Goal: Task Accomplishment & Management: Manage account settings

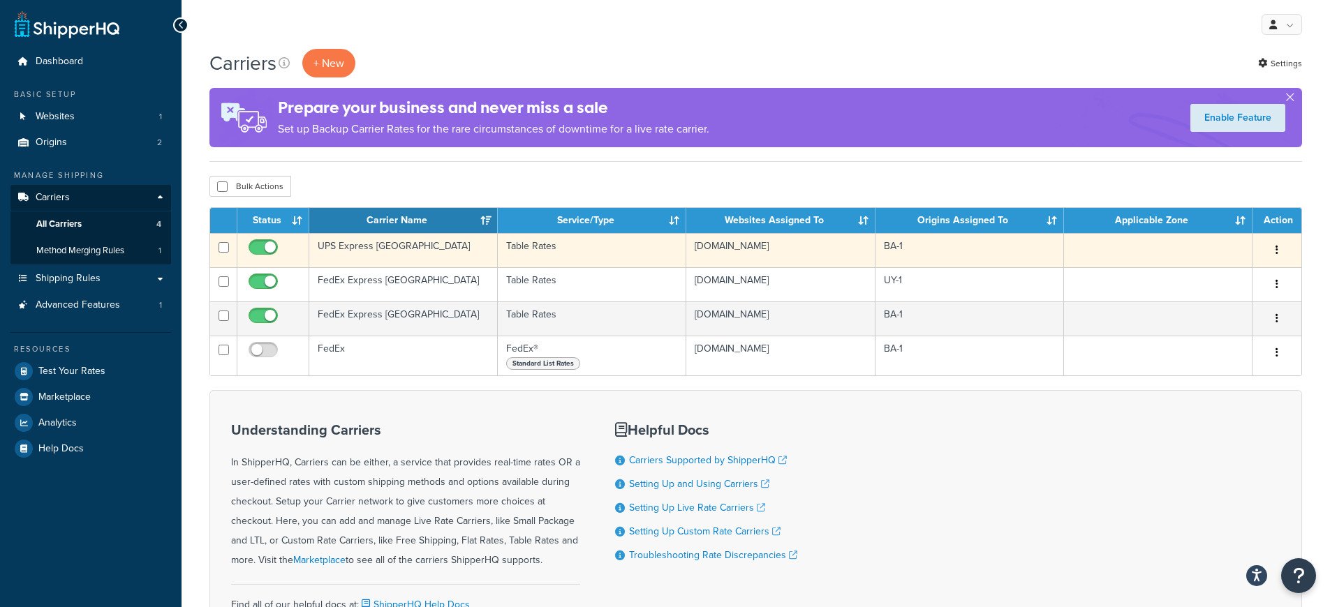
click at [390, 256] on td "UPS Express [GEOGRAPHIC_DATA]" at bounding box center [403, 250] width 188 height 34
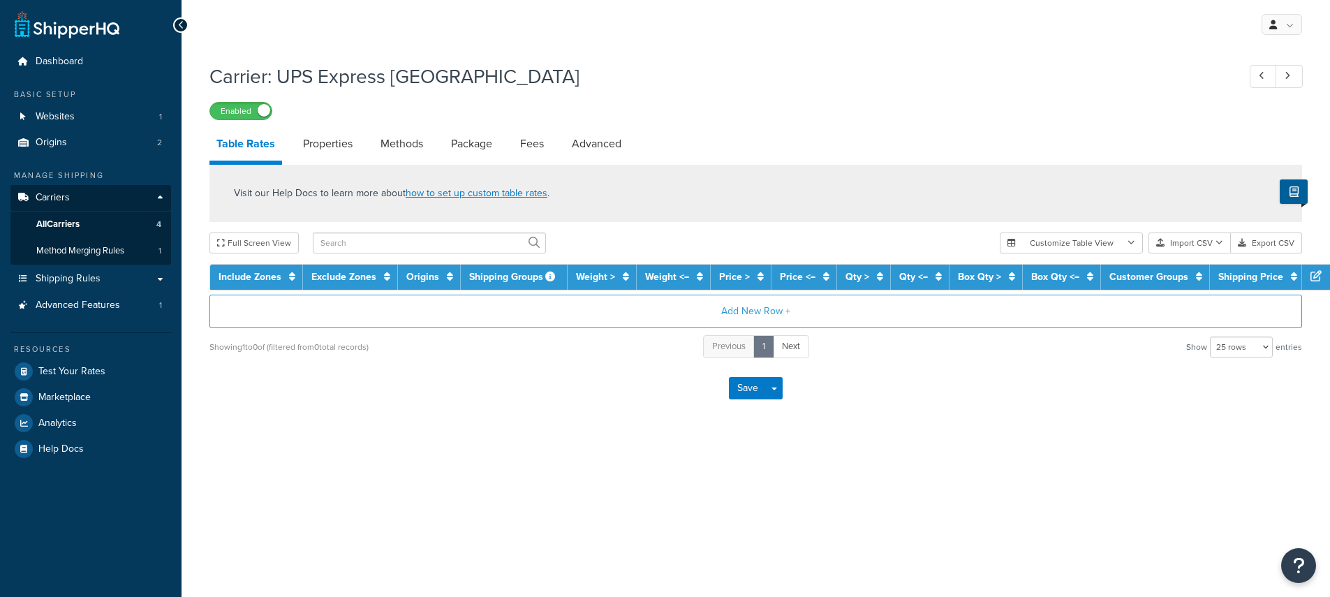
select select "25"
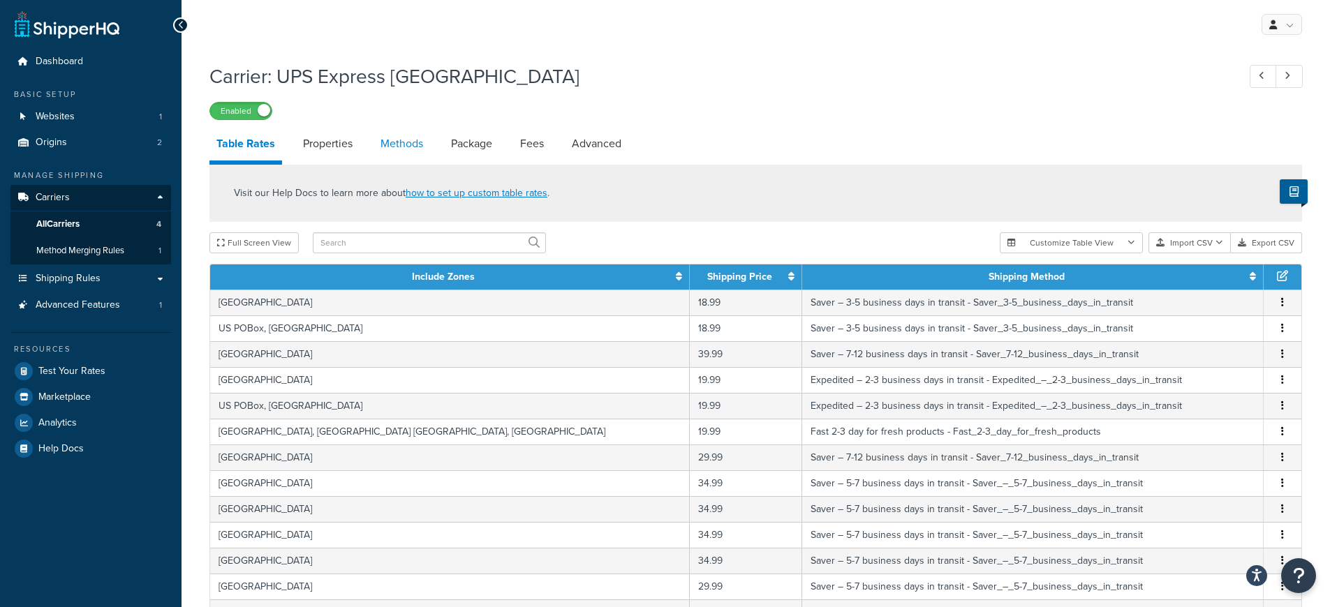
click at [407, 150] on link "Methods" at bounding box center [401, 144] width 57 height 34
select select "25"
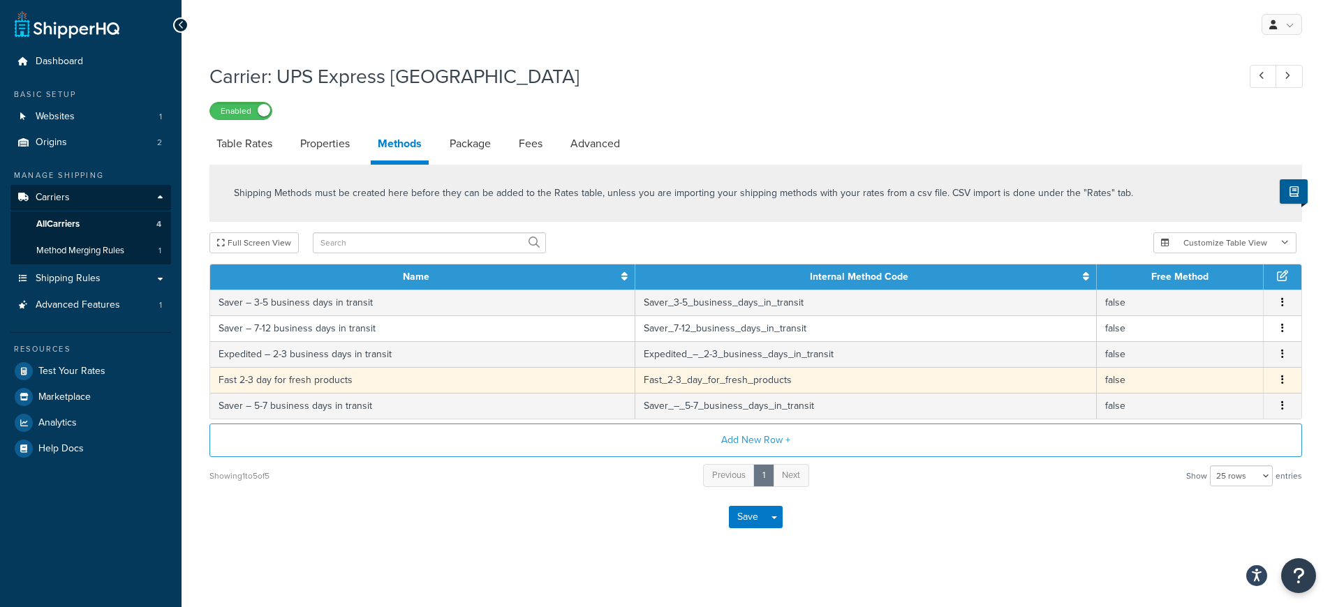
click at [399, 383] on td "Fast 2-3 day for fresh products" at bounding box center [422, 380] width 425 height 26
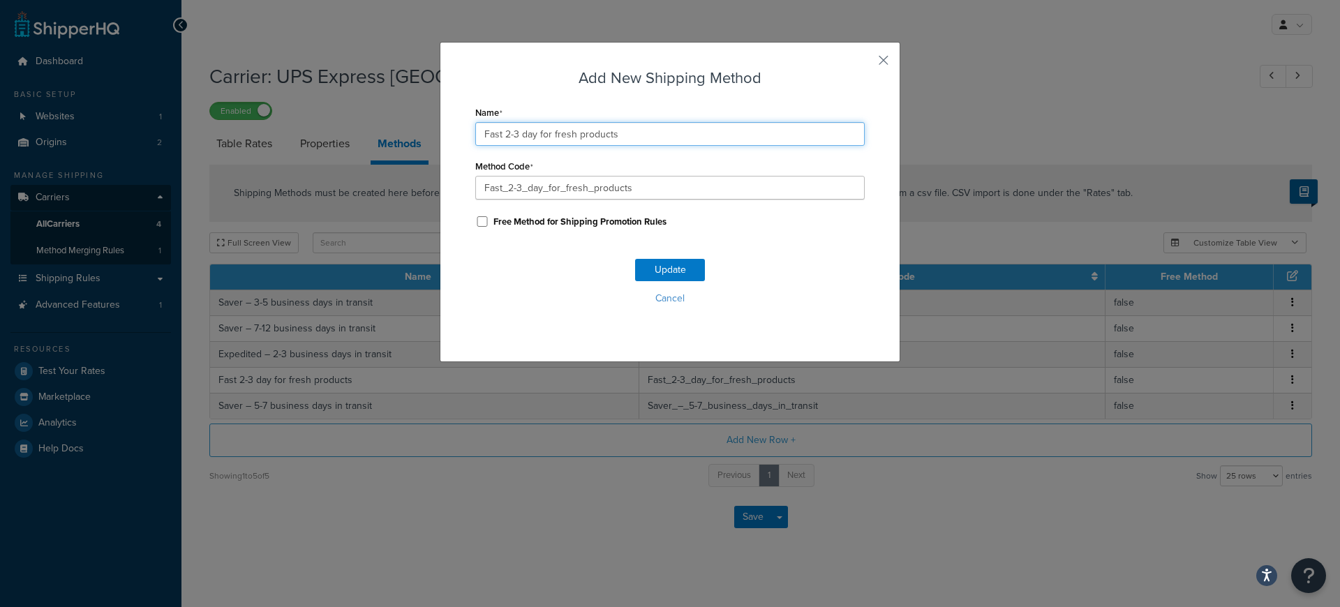
click at [571, 132] on input "Fast 2-3 day for fresh products" at bounding box center [670, 134] width 390 height 24
click at [865, 64] on button "button" at bounding box center [862, 65] width 3 height 3
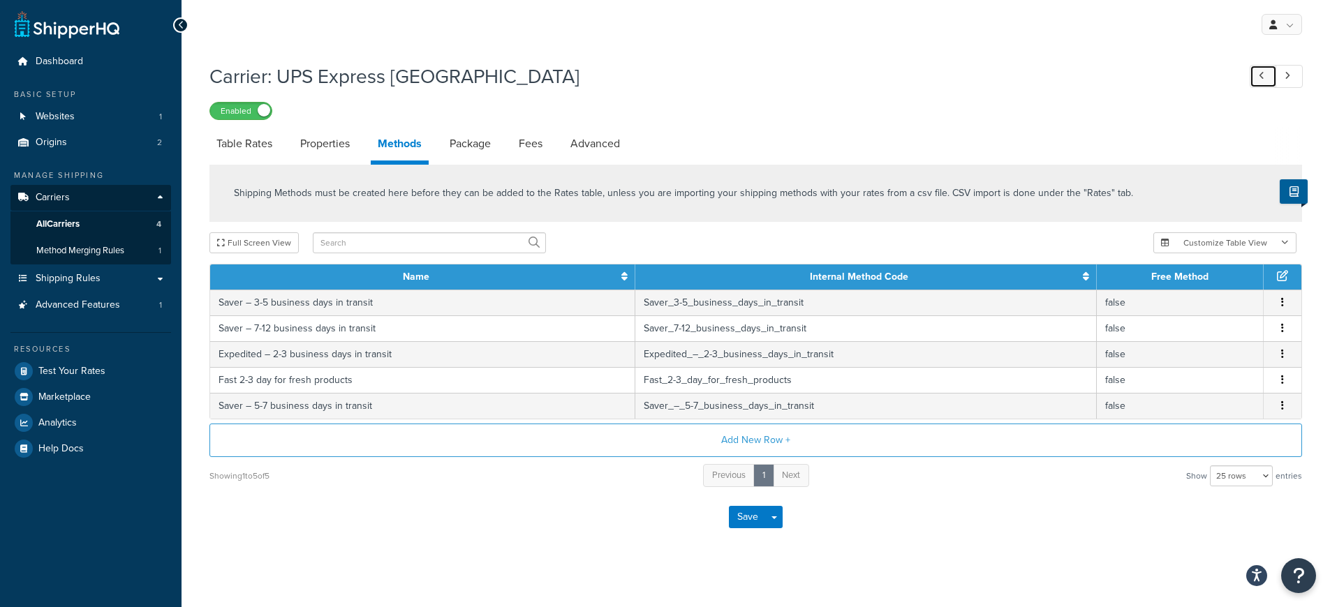
click at [1251, 76] on link at bounding box center [1263, 76] width 27 height 23
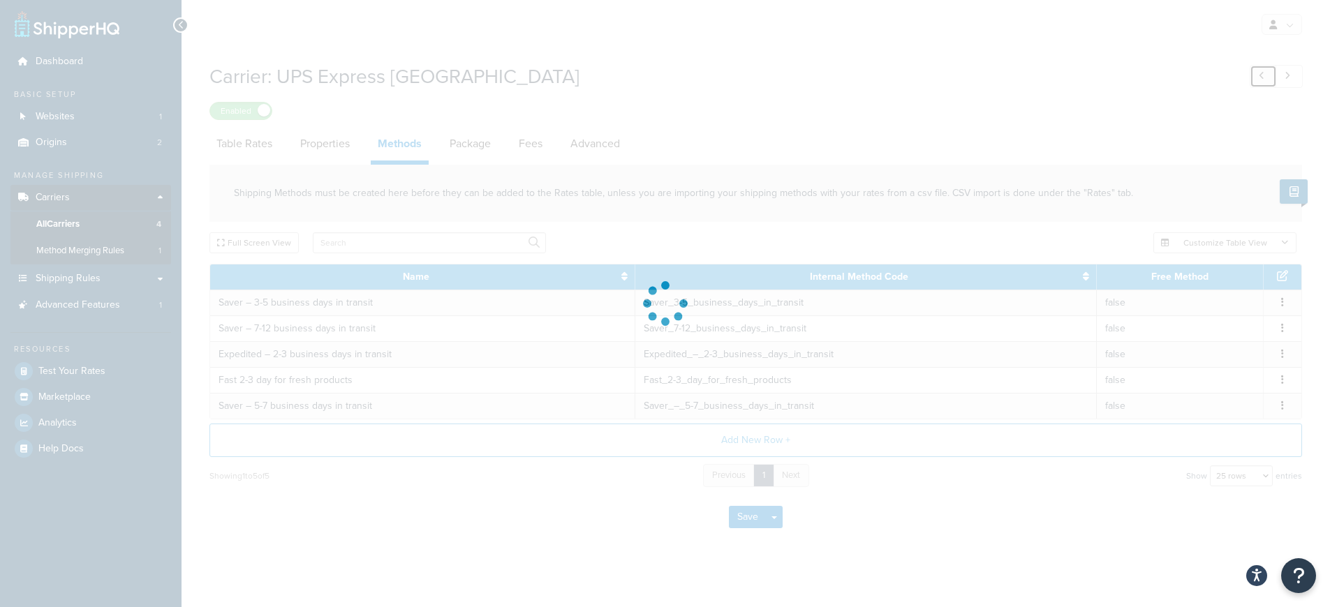
select select "fedEx"
select select "kg"
select select "REGULAR_PICKUP"
select select "YOUR_PACKAGING"
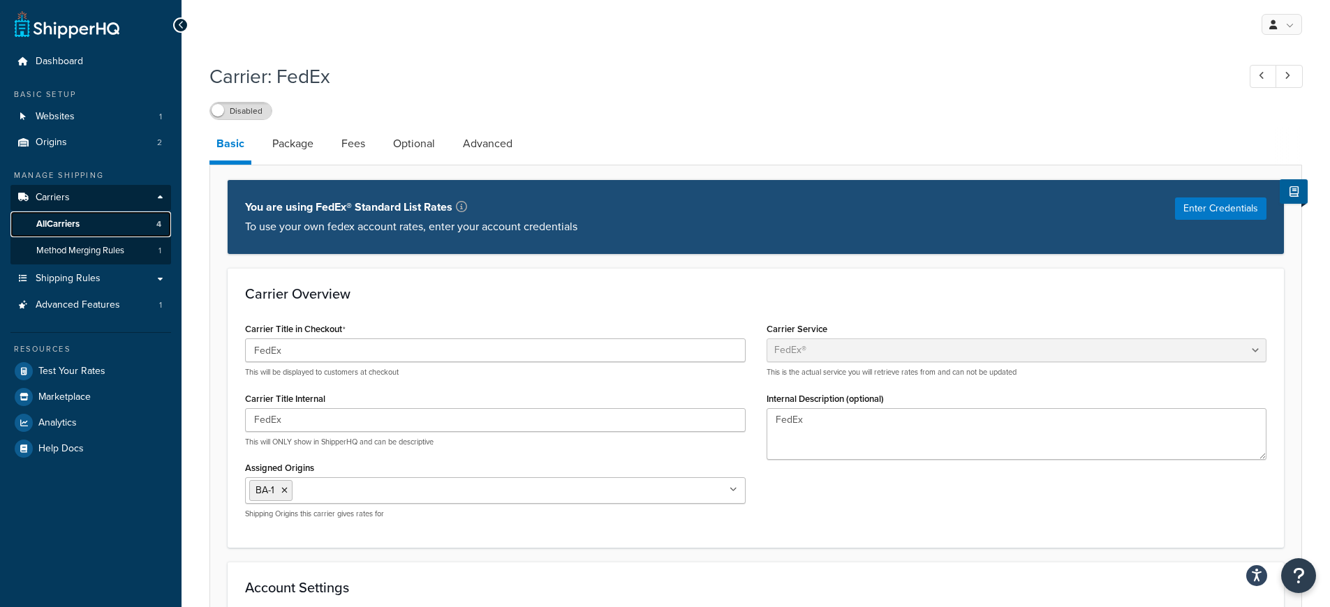
click at [102, 223] on link "All Carriers 4" at bounding box center [90, 225] width 161 height 26
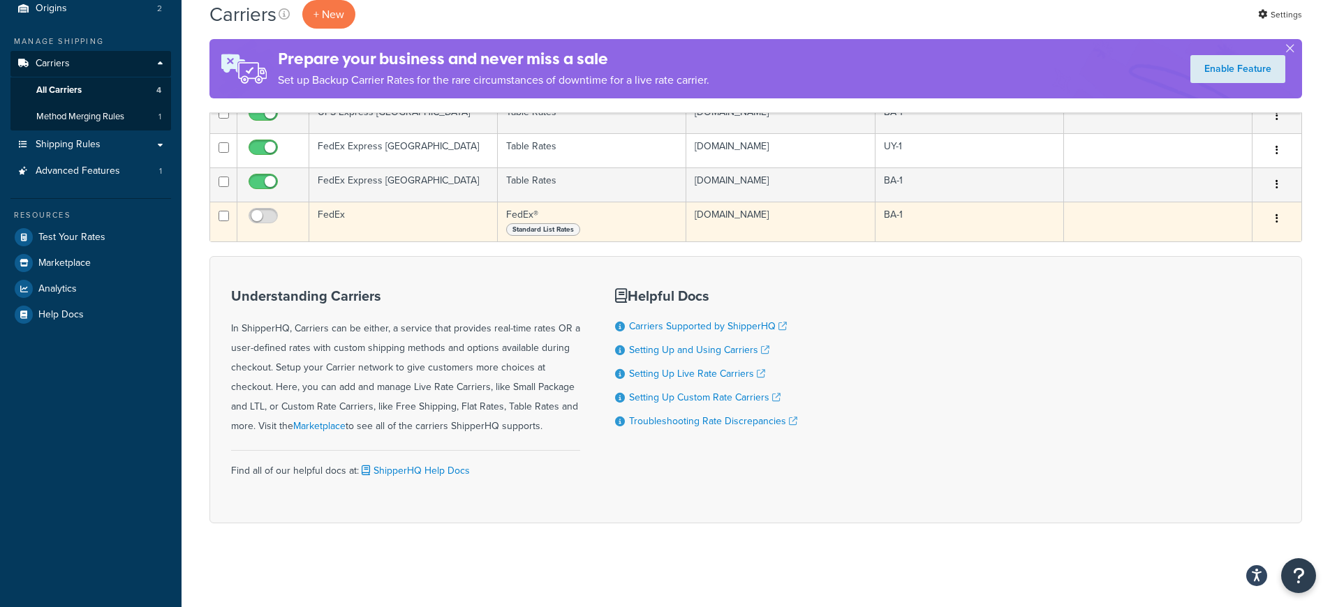
scroll to position [50, 0]
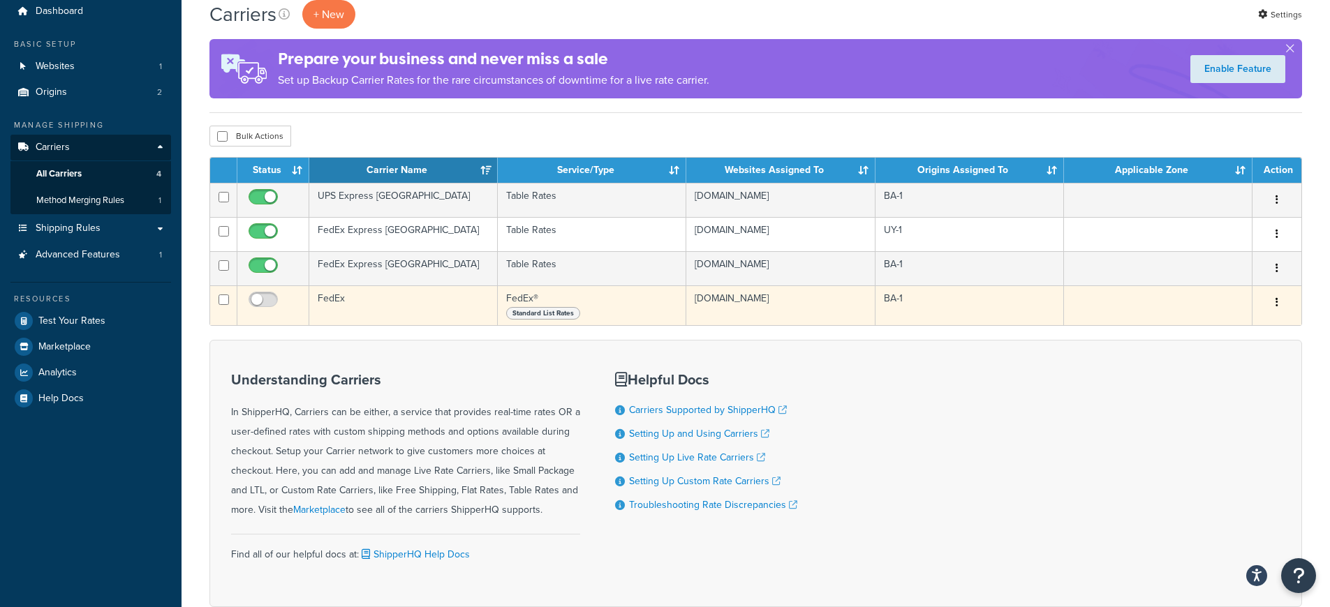
click at [335, 306] on td "FedEx" at bounding box center [403, 306] width 188 height 40
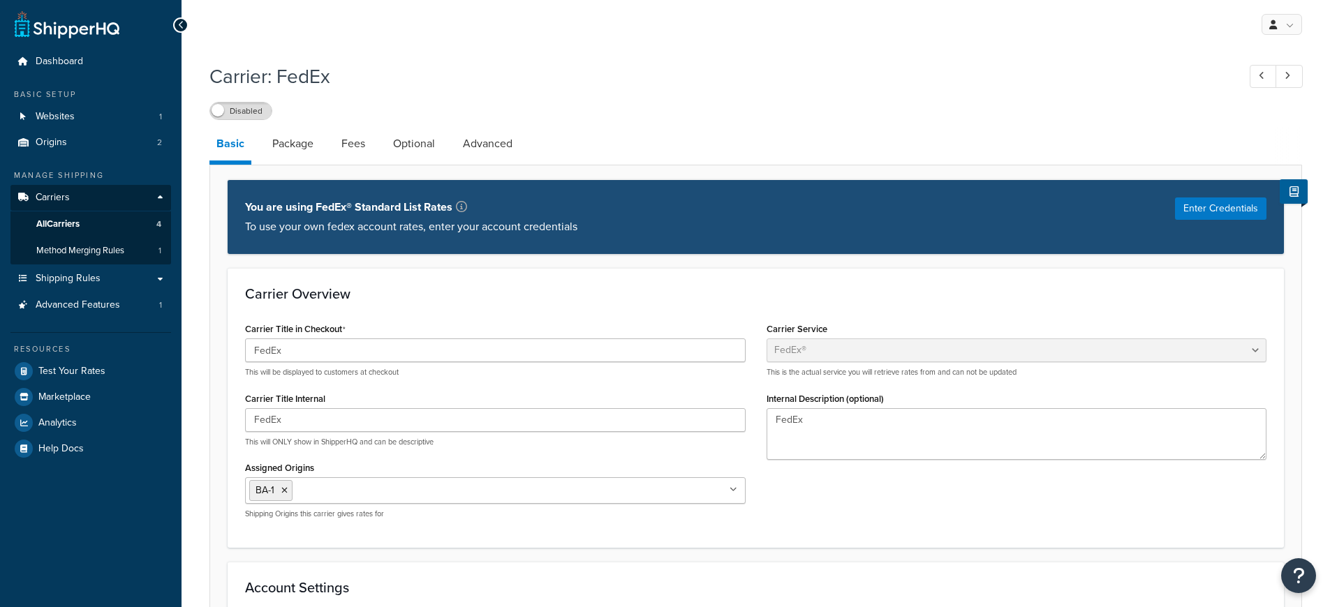
select select "fedEx"
select select "kg"
select select "REGULAR_PICKUP"
select select "YOUR_PACKAGING"
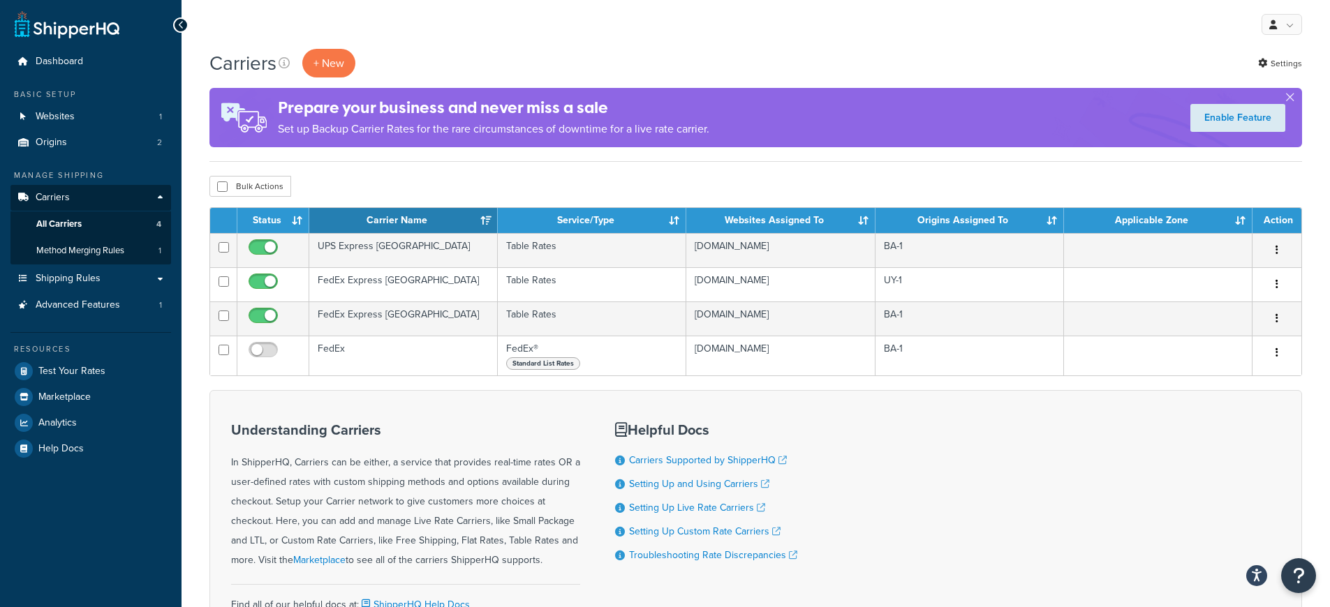
click at [181, 22] on icon at bounding box center [181, 25] width 6 height 10
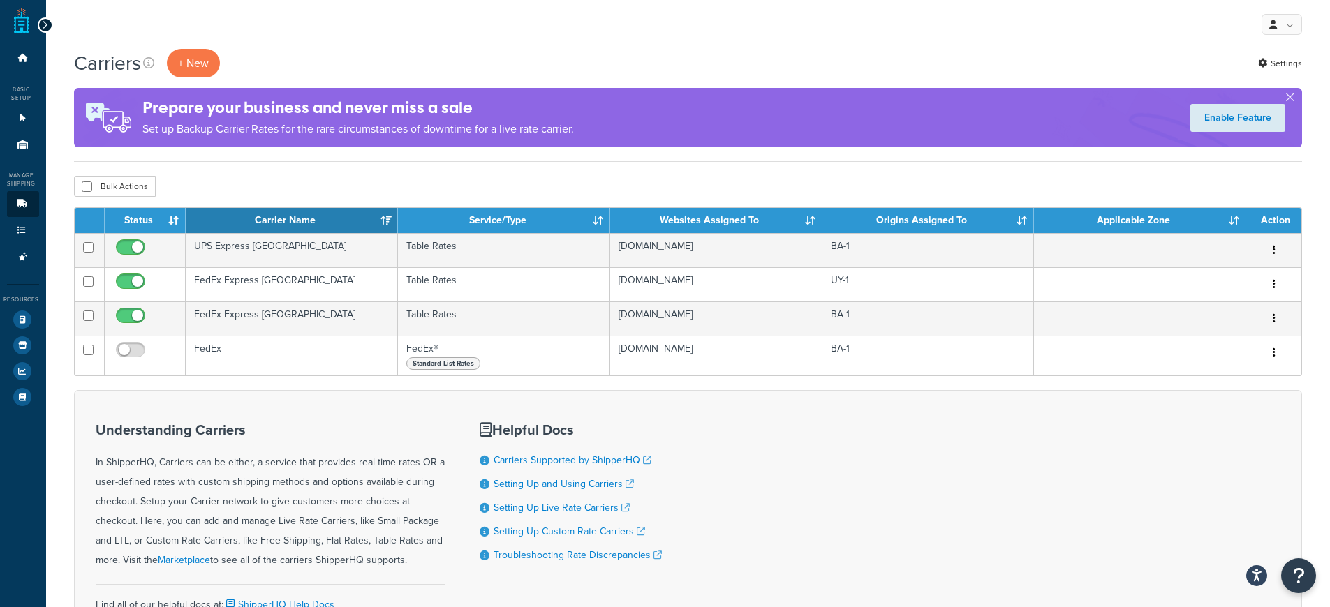
click at [42, 21] on icon at bounding box center [45, 25] width 6 height 10
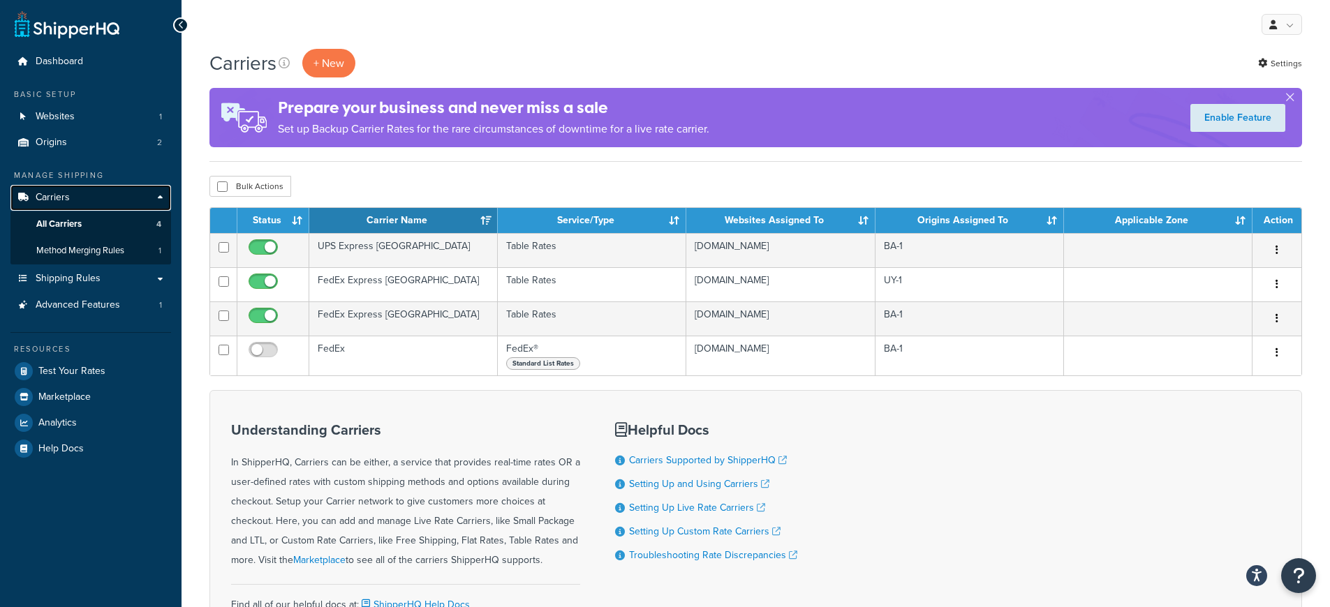
click at [97, 202] on link "Carriers" at bounding box center [90, 198] width 161 height 26
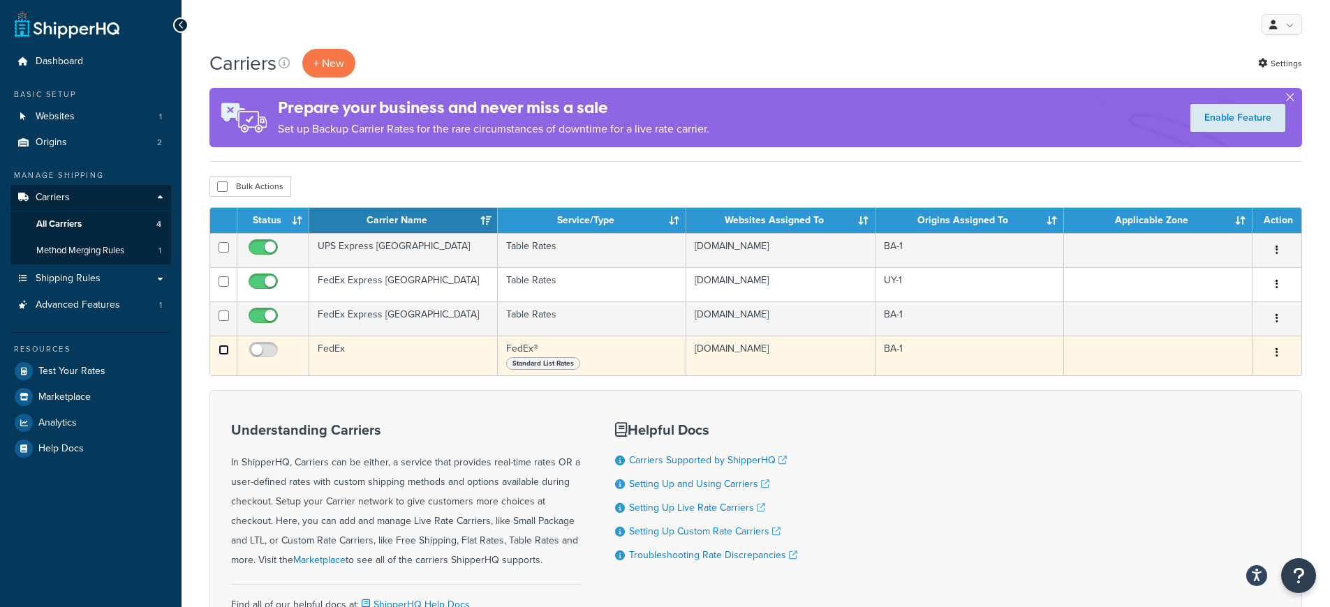
click at [225, 287] on input "checkbox" at bounding box center [224, 281] width 10 height 10
checkbox input "true"
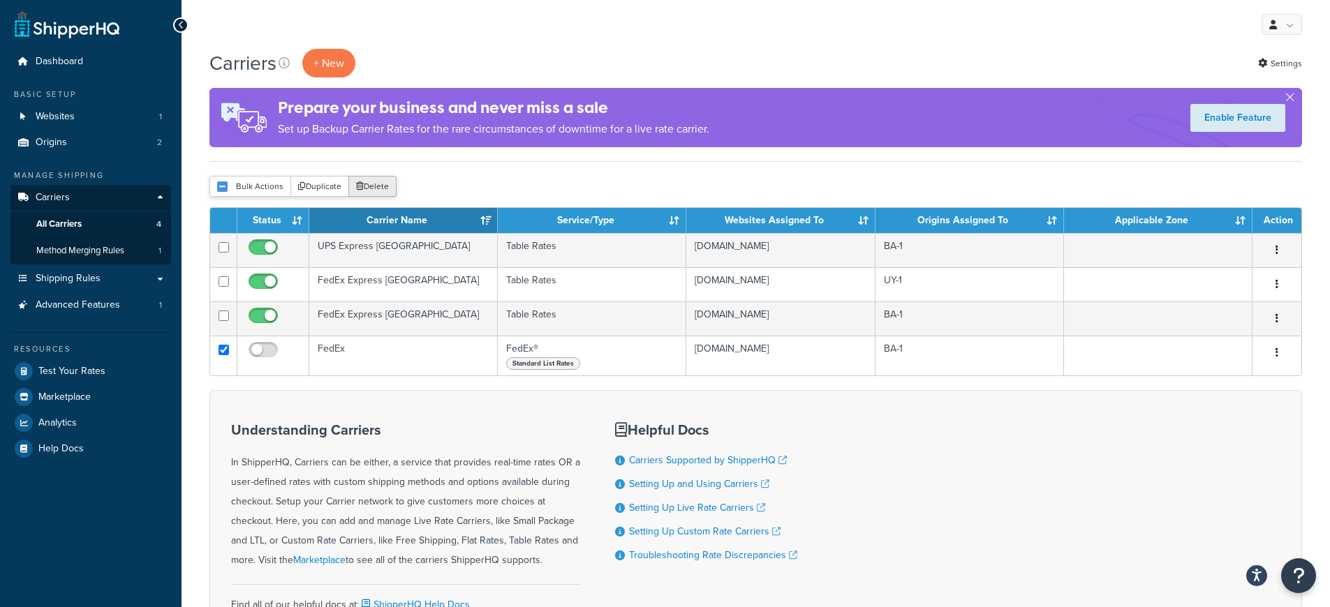
click at [378, 191] on button "Delete" at bounding box center [372, 186] width 48 height 21
